Goal: Obtain resource: Obtain resource

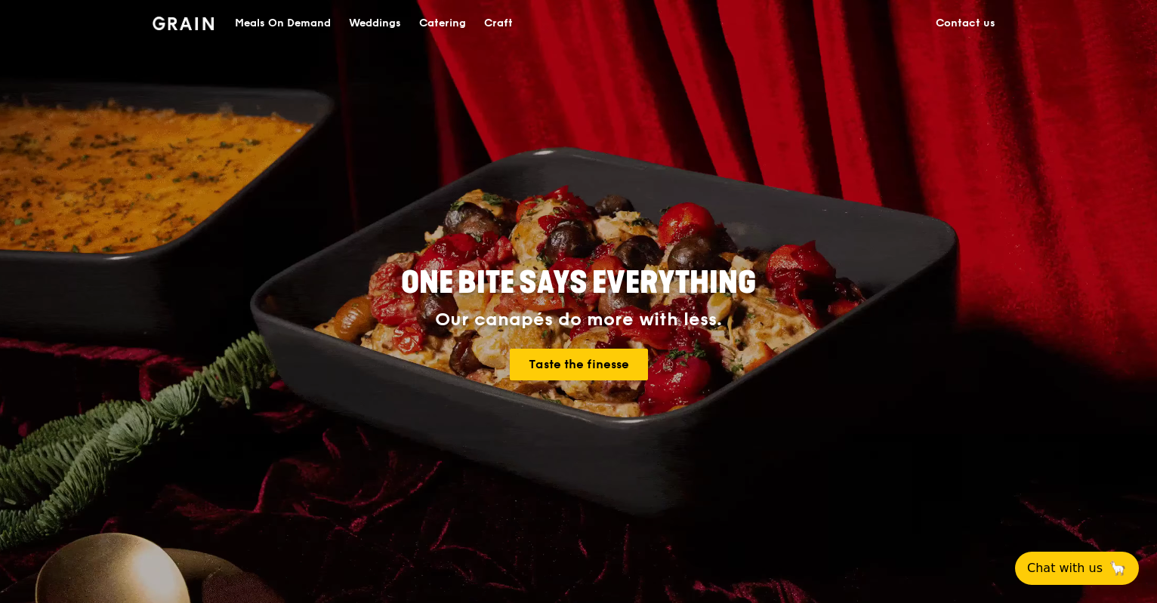
click at [444, 21] on div "Catering" at bounding box center [442, 23] width 47 height 45
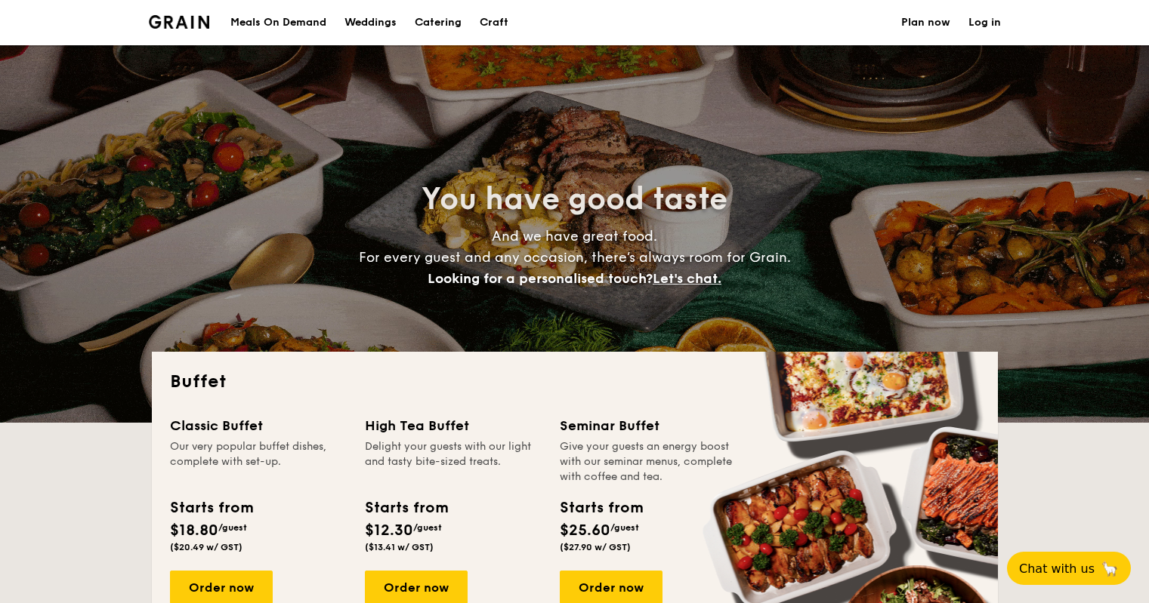
select select
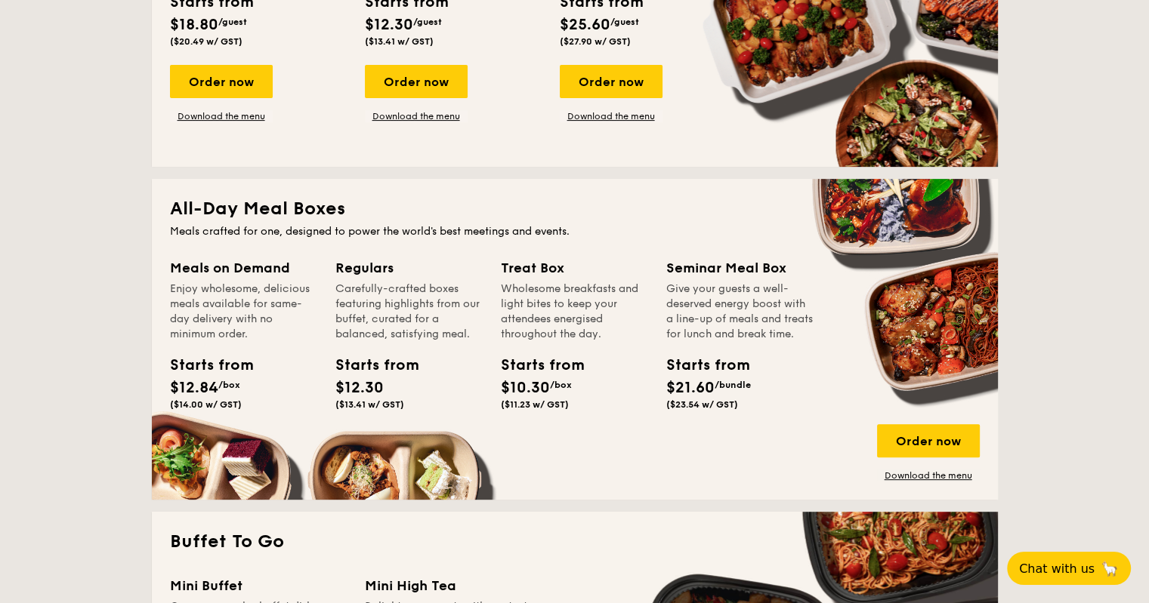
scroll to position [529, 0]
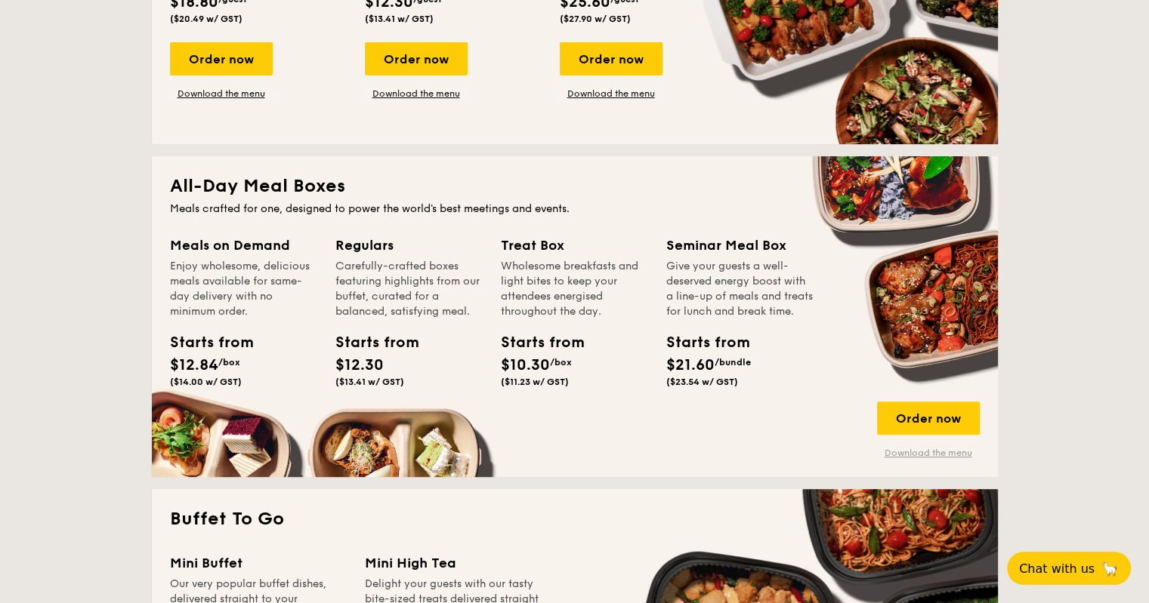
click at [936, 449] on link "Download the menu" at bounding box center [928, 453] width 103 height 12
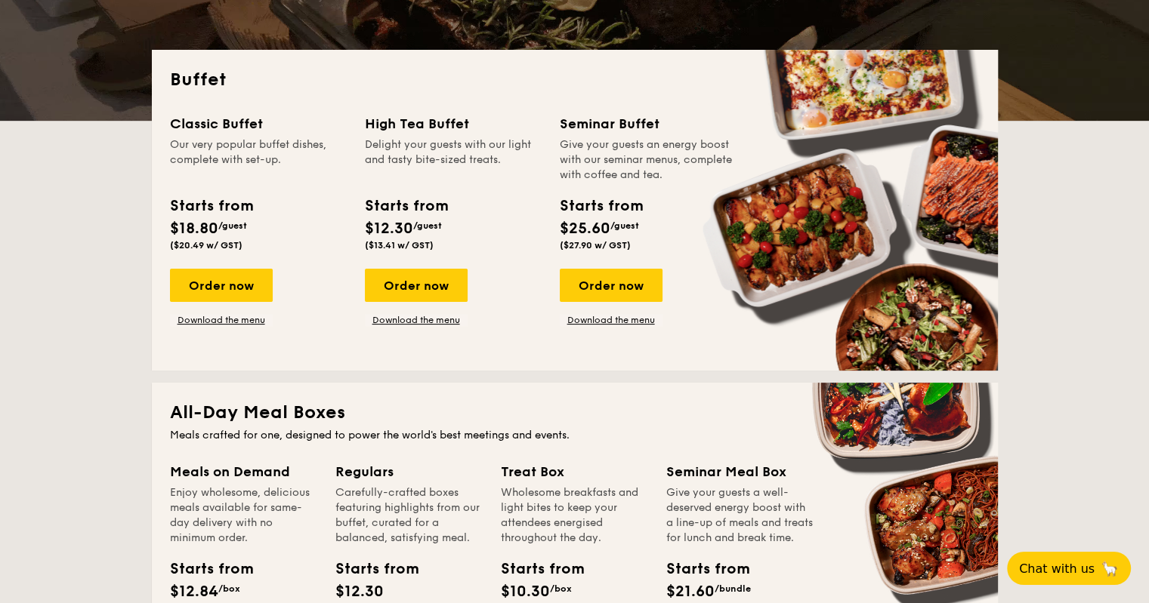
scroll to position [227, 0]
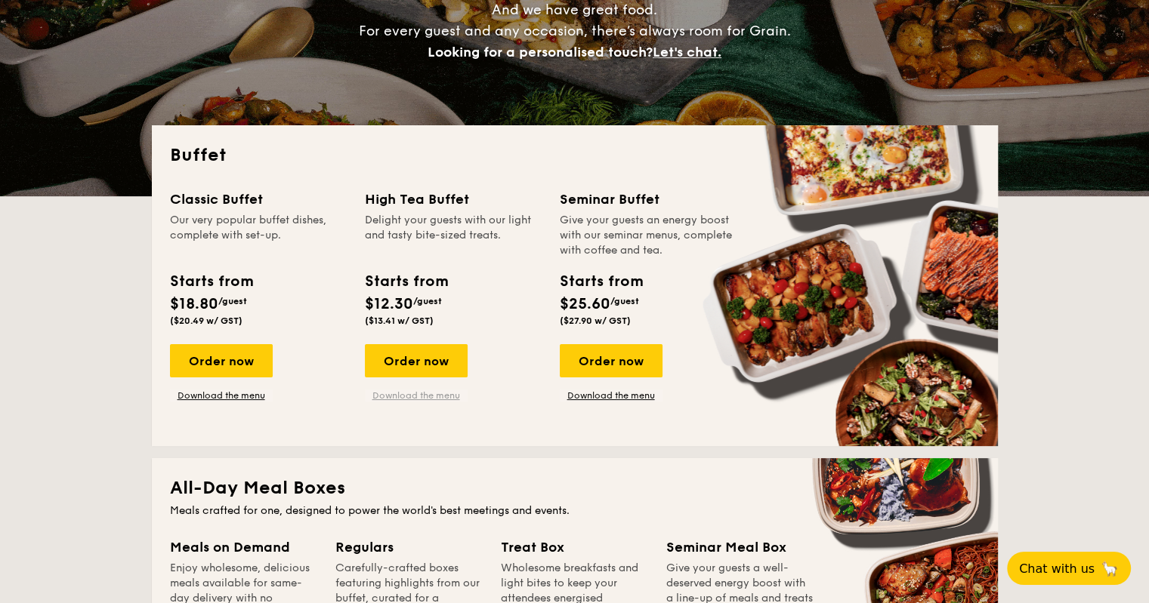
click at [432, 400] on link "Download the menu" at bounding box center [416, 396] width 103 height 12
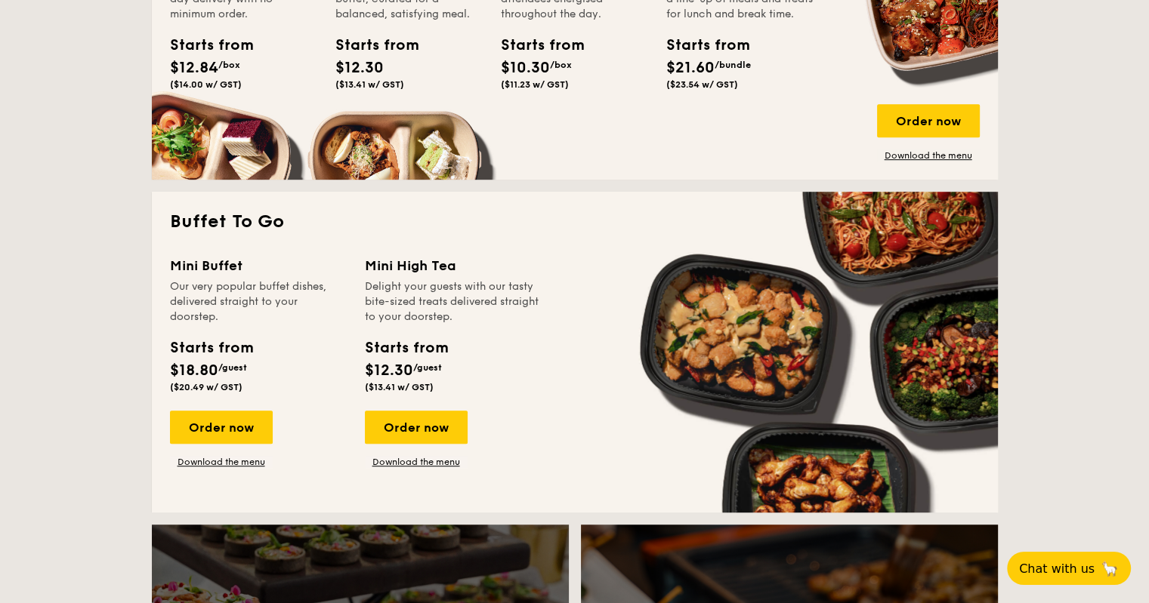
scroll to position [831, 0]
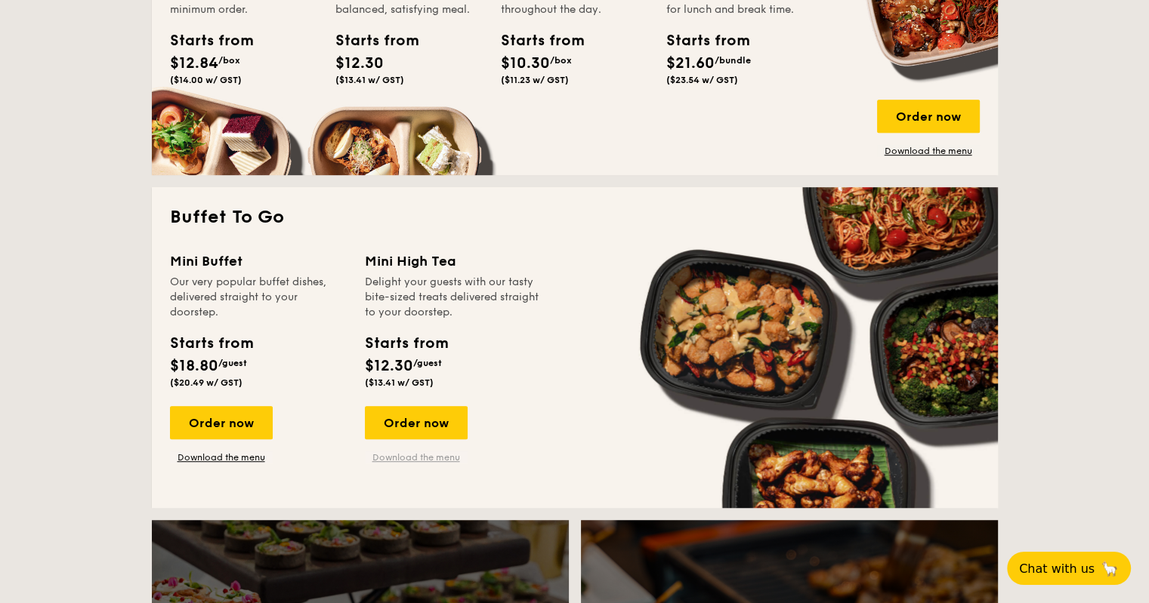
click at [412, 458] on link "Download the menu" at bounding box center [416, 458] width 103 height 12
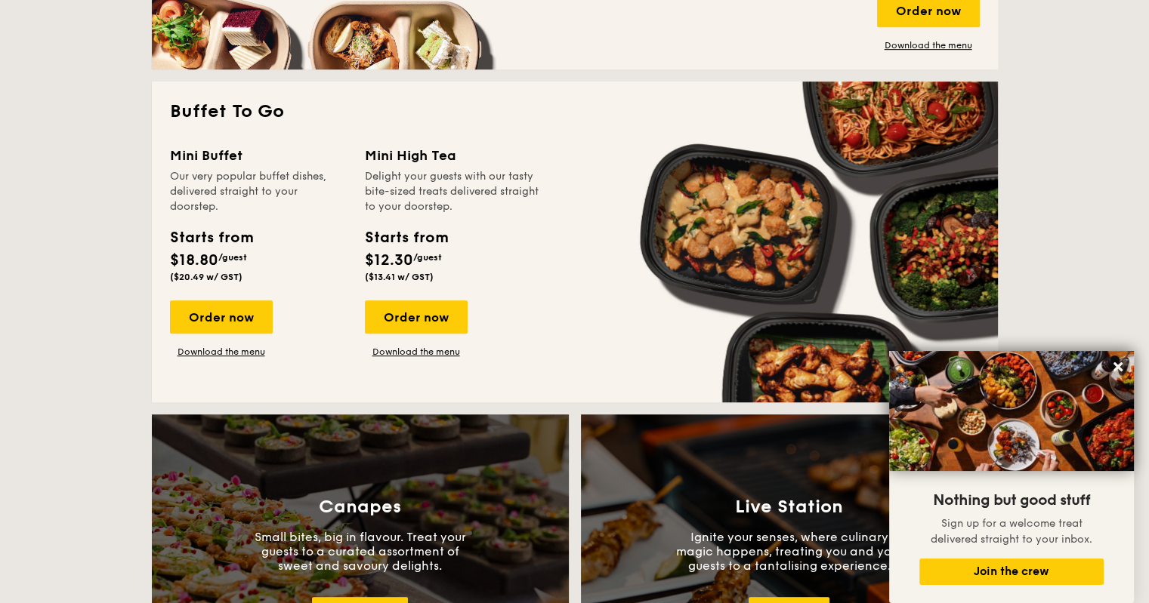
scroll to position [906, 0]
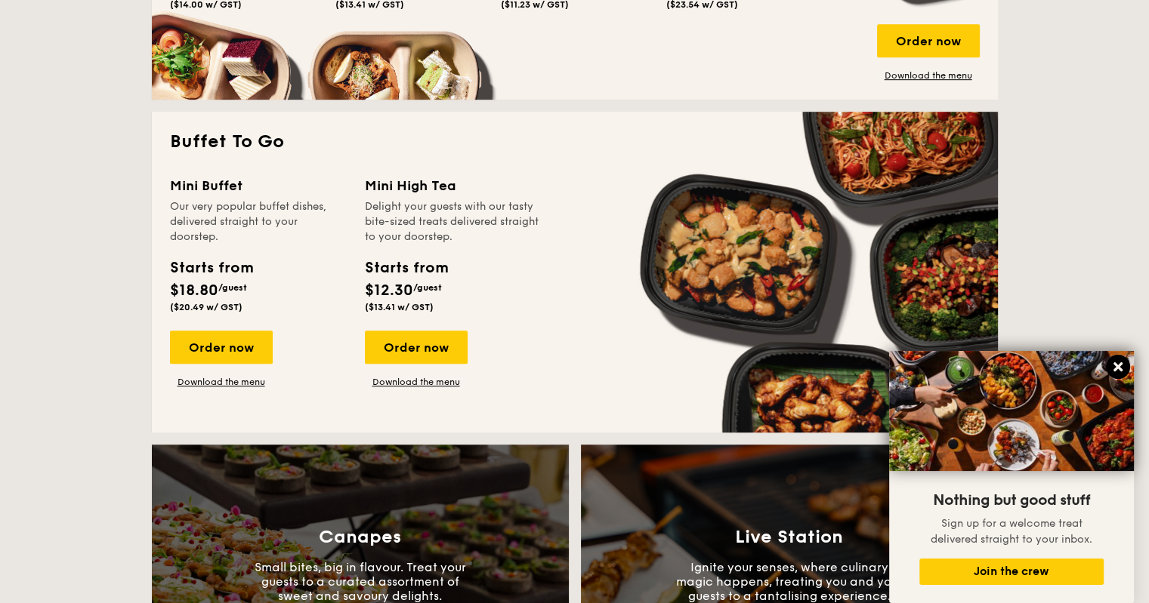
click at [1120, 362] on icon at bounding box center [1118, 367] width 14 height 14
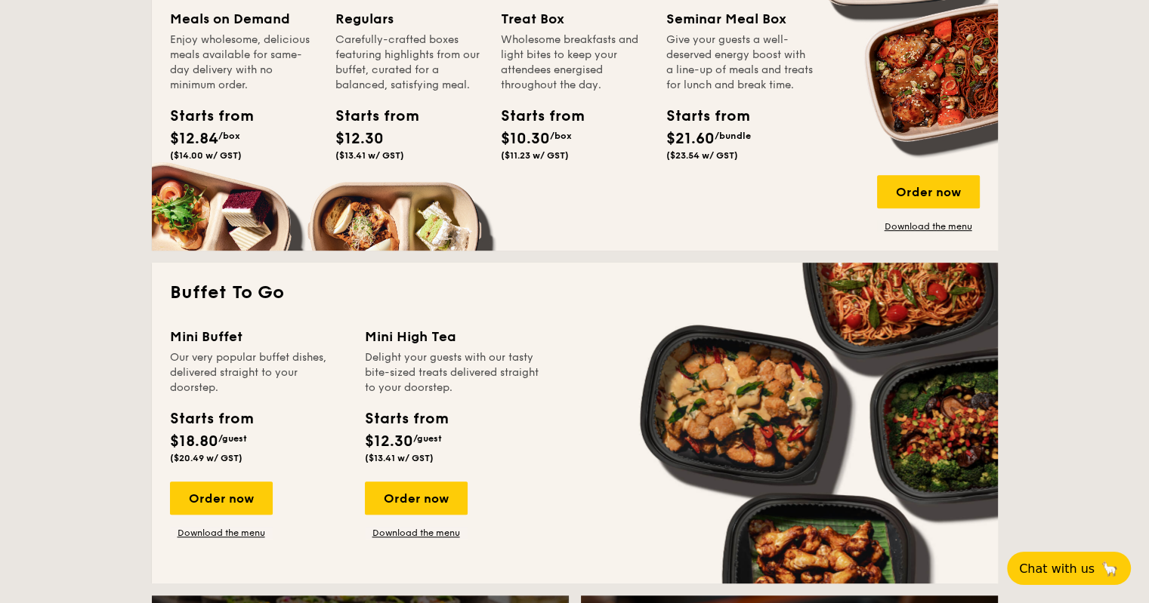
scroll to position [1133, 0]
